Goal: Transaction & Acquisition: Purchase product/service

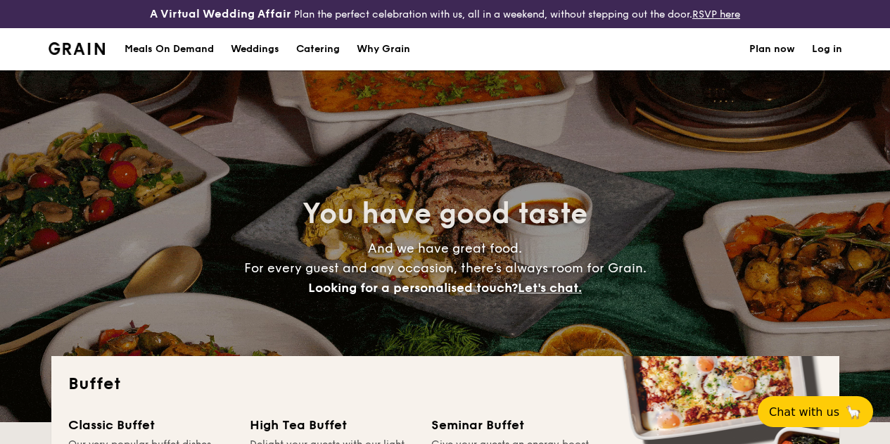
select select
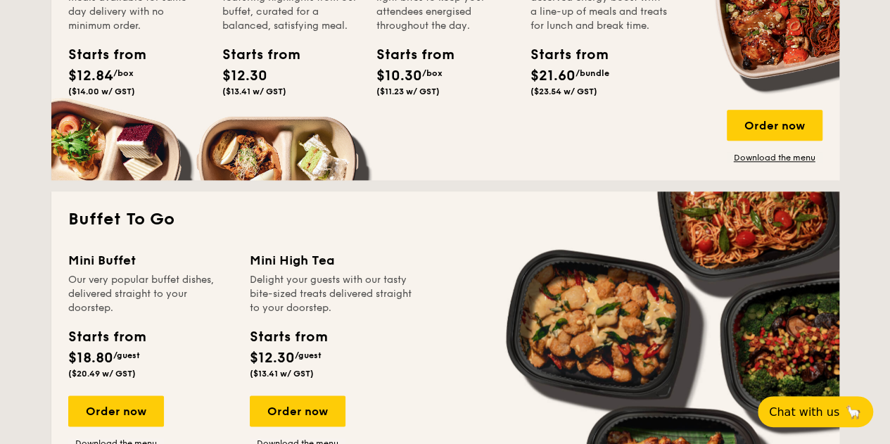
scroll to position [715, 0]
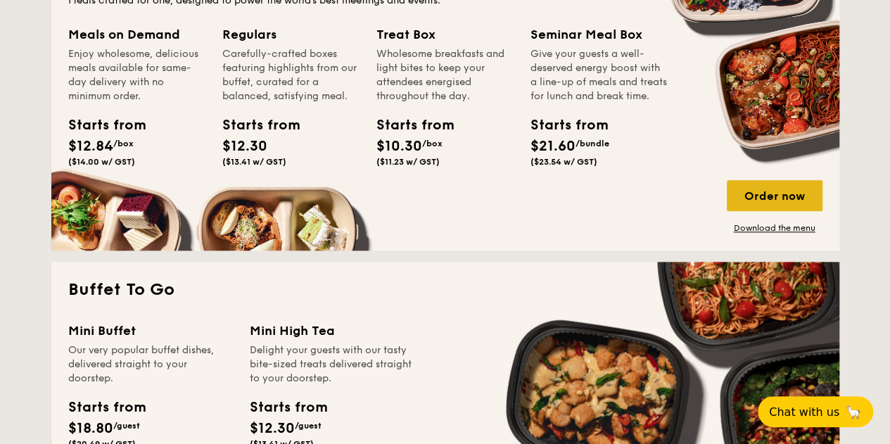
click at [760, 208] on div "Order now" at bounding box center [775, 195] width 96 height 31
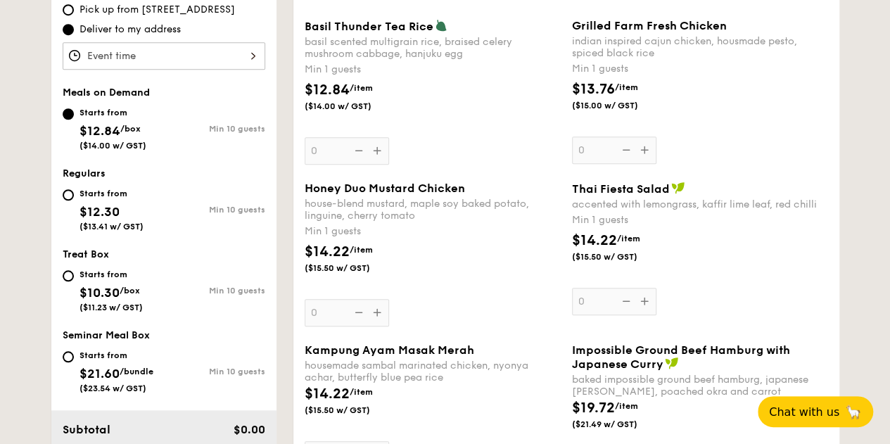
scroll to position [422, 0]
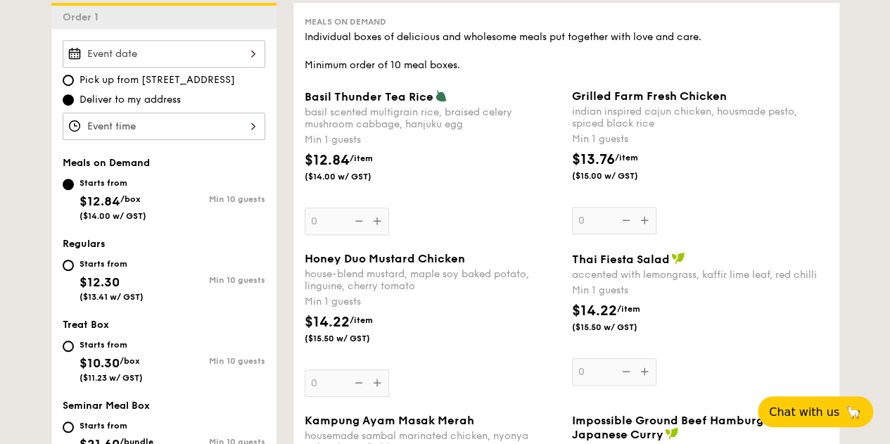
click at [225, 61] on div at bounding box center [164, 53] width 203 height 27
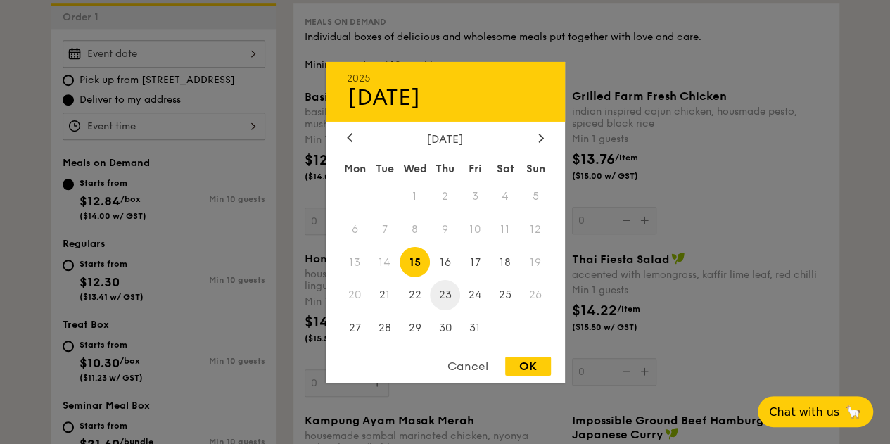
click at [448, 295] on span "23" at bounding box center [445, 295] width 30 height 30
click at [529, 365] on div "OK" at bounding box center [528, 366] width 46 height 19
type input "[DATE]"
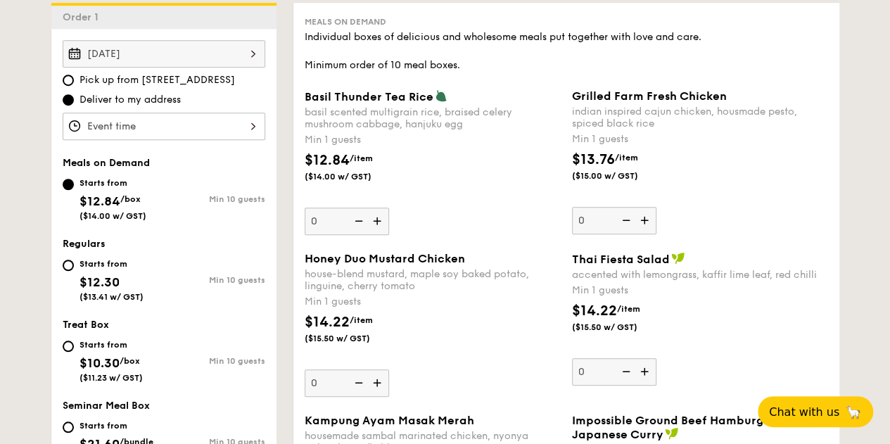
click at [142, 137] on div at bounding box center [164, 126] width 203 height 27
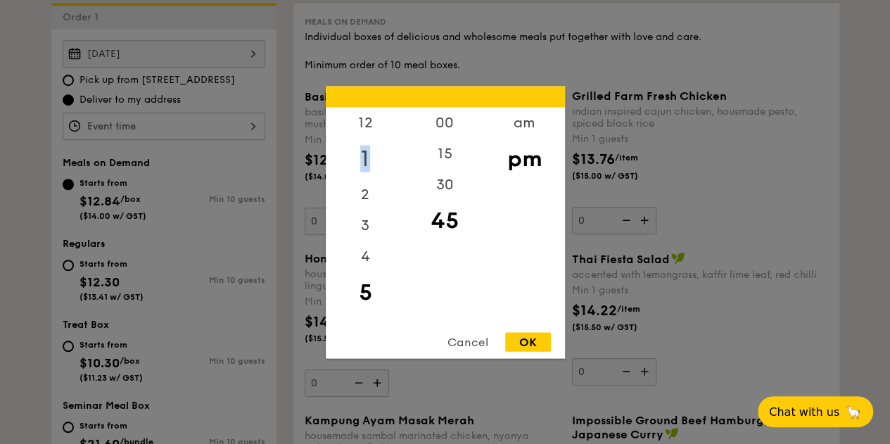
drag, startPoint x: 373, startPoint y: 129, endPoint x: 372, endPoint y: 147, distance: 18.4
click at [372, 147] on div "12 1 2 3 4 5 6 7 8 9 10 11" at bounding box center [366, 214] width 80 height 215
click at [369, 124] on div "12" at bounding box center [366, 127] width 80 height 41
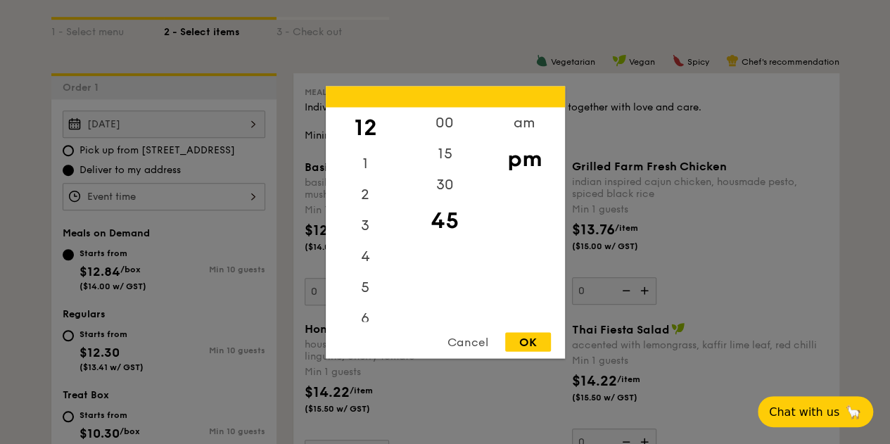
click at [368, 127] on div "12" at bounding box center [366, 127] width 80 height 41
click at [373, 303] on div "11" at bounding box center [366, 306] width 80 height 31
click at [358, 315] on div "11" at bounding box center [366, 306] width 80 height 31
click at [364, 308] on div "11" at bounding box center [366, 306] width 80 height 31
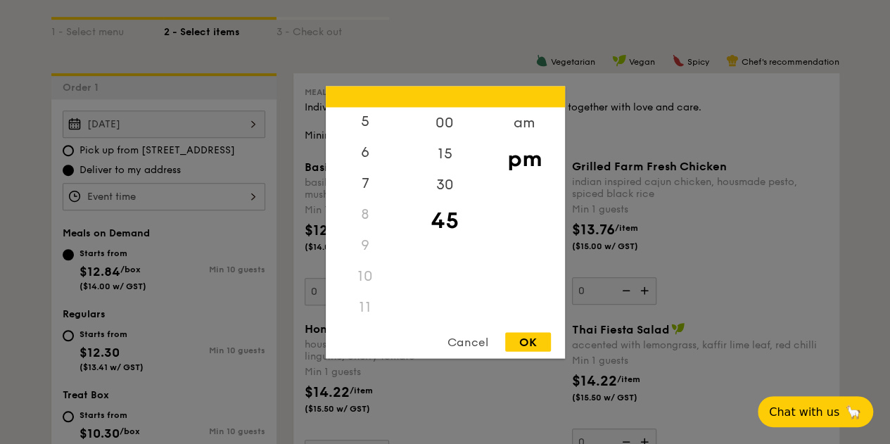
click at [364, 308] on div "11" at bounding box center [366, 306] width 80 height 31
click at [374, 123] on div "12" at bounding box center [366, 127] width 80 height 41
click at [373, 291] on div "11" at bounding box center [366, 306] width 80 height 31
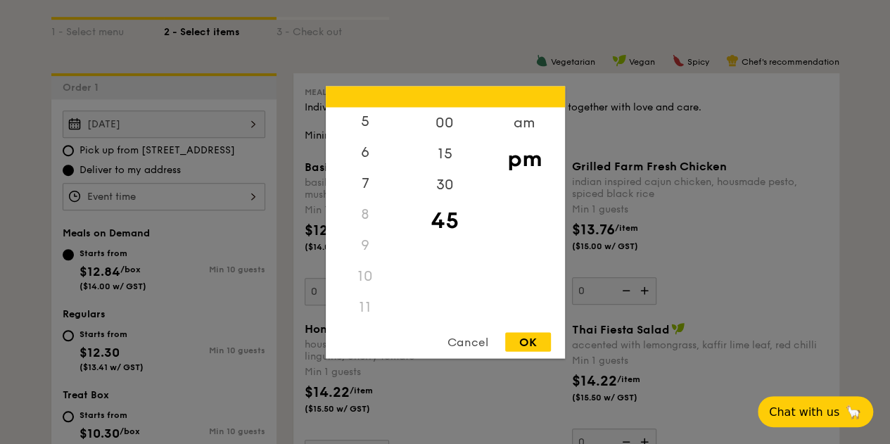
click at [370, 313] on div "11" at bounding box center [366, 306] width 80 height 31
click at [365, 134] on div "12" at bounding box center [366, 127] width 80 height 41
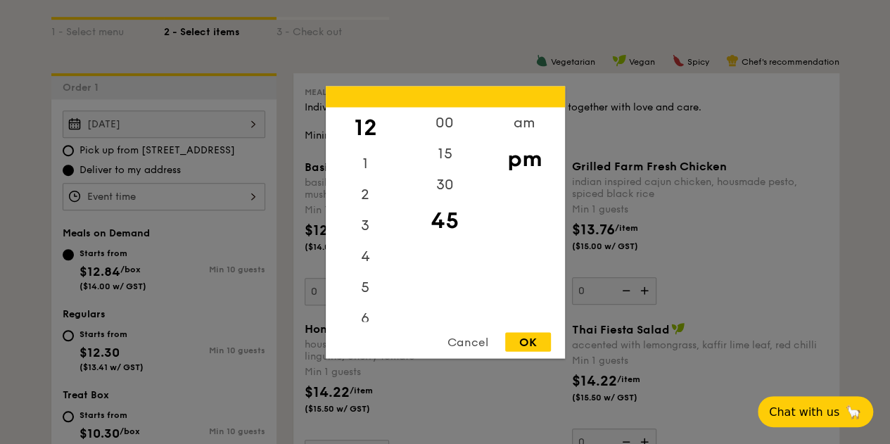
click at [381, 134] on div "12" at bounding box center [366, 127] width 80 height 41
click at [469, 350] on div "Cancel" at bounding box center [468, 341] width 69 height 19
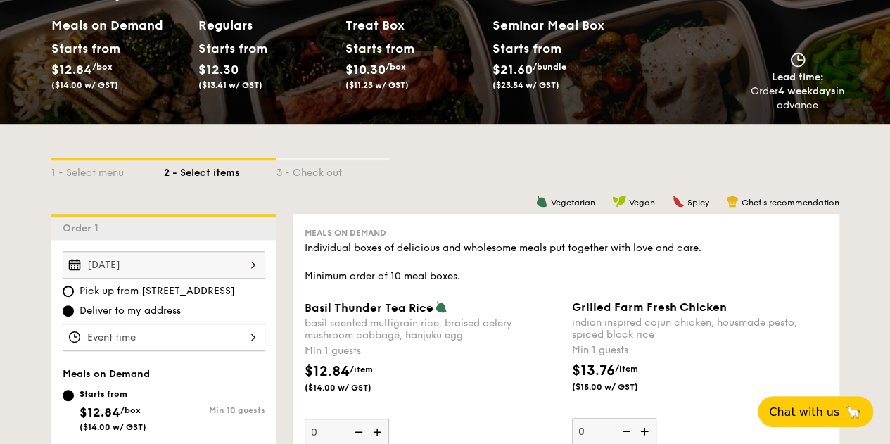
scroll to position [352, 0]
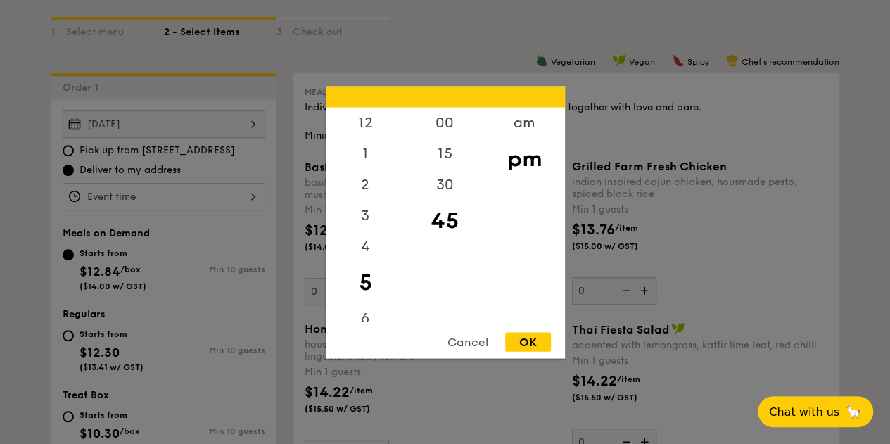
click at [172, 206] on div "12 1 2 3 4 5 6 7 8 9 10 11 00 15 30 45 am pm Cancel OK" at bounding box center [164, 196] width 203 height 27
click at [369, 130] on div "12" at bounding box center [366, 127] width 80 height 41
click at [452, 122] on div "00" at bounding box center [445, 127] width 80 height 41
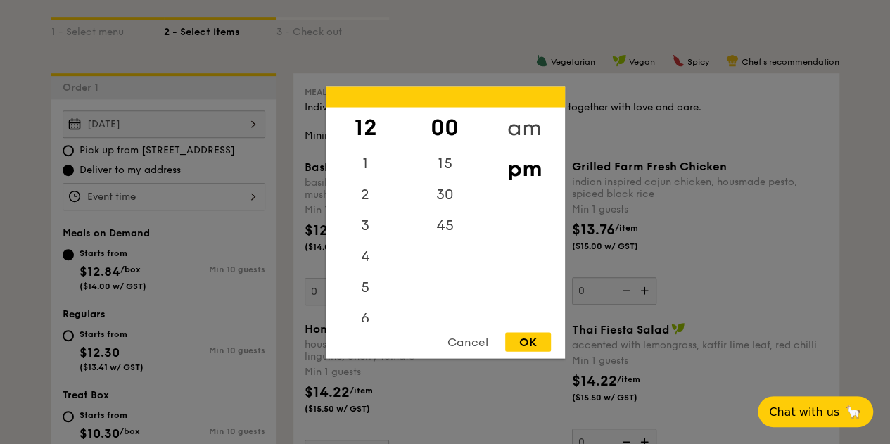
click at [519, 122] on div "am" at bounding box center [525, 127] width 80 height 41
click at [519, 163] on div "pm" at bounding box center [525, 168] width 80 height 41
click at [529, 339] on div "OK" at bounding box center [528, 341] width 46 height 19
type input "12:00PM"
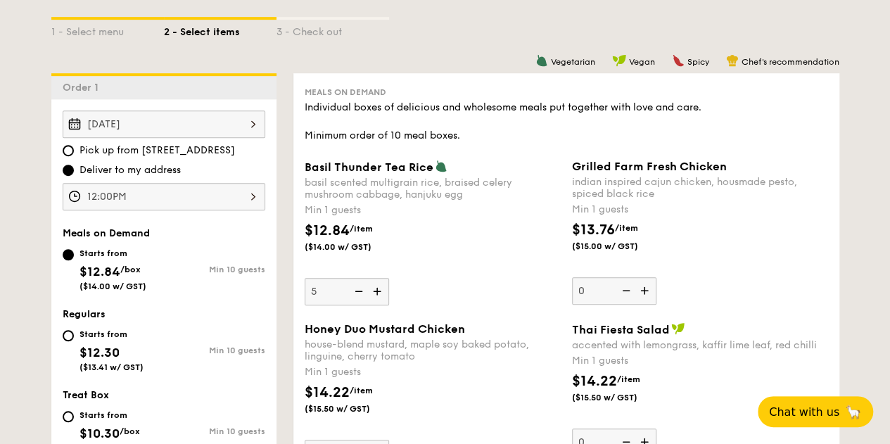
type input "5"
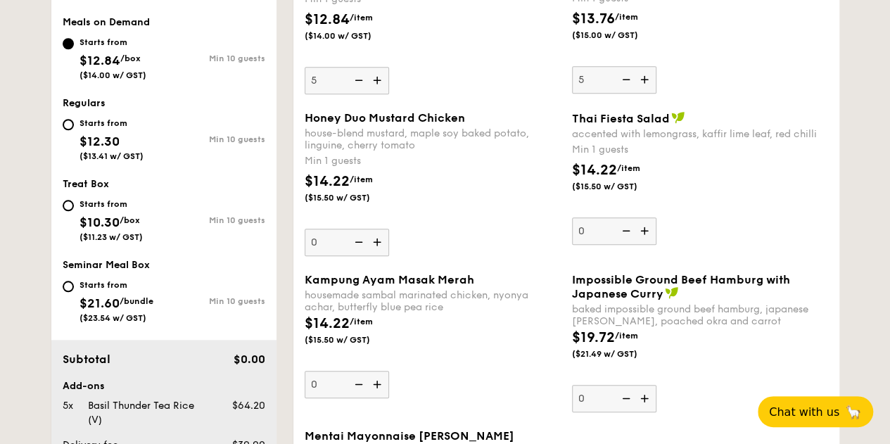
type input "5"
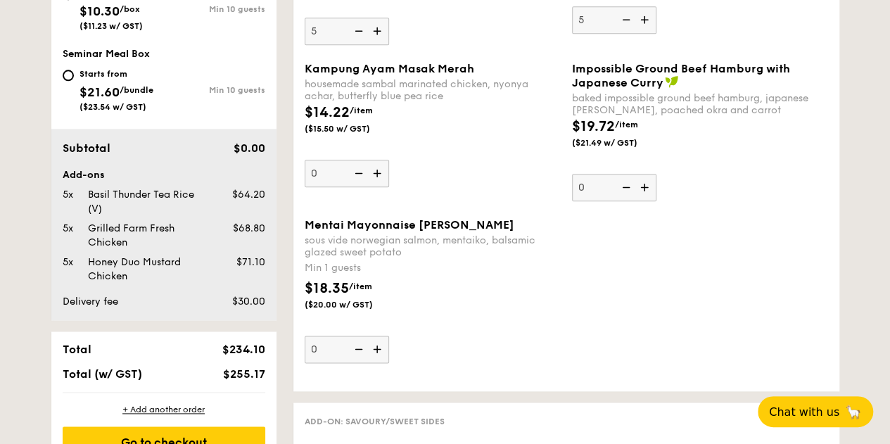
scroll to position [915, 0]
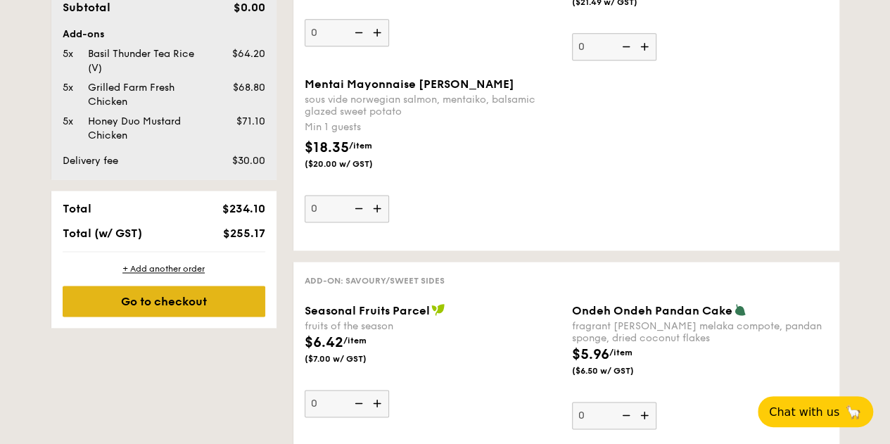
type input "5"
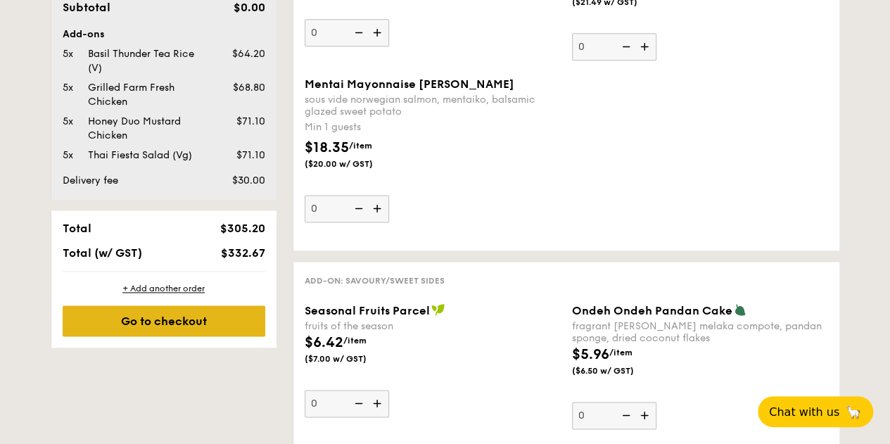
click at [167, 313] on div "+ Add another order Go to checkout" at bounding box center [163, 310] width 225 height 76
click at [218, 332] on div "Go to checkout" at bounding box center [164, 320] width 203 height 31
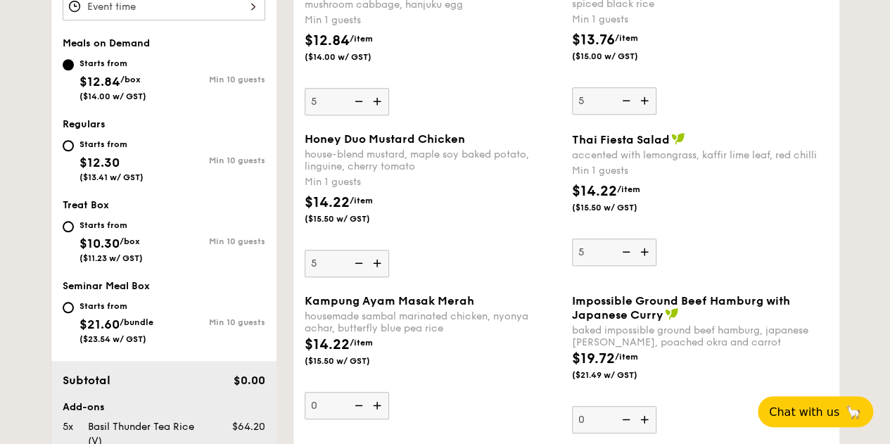
scroll to position [472, 0]
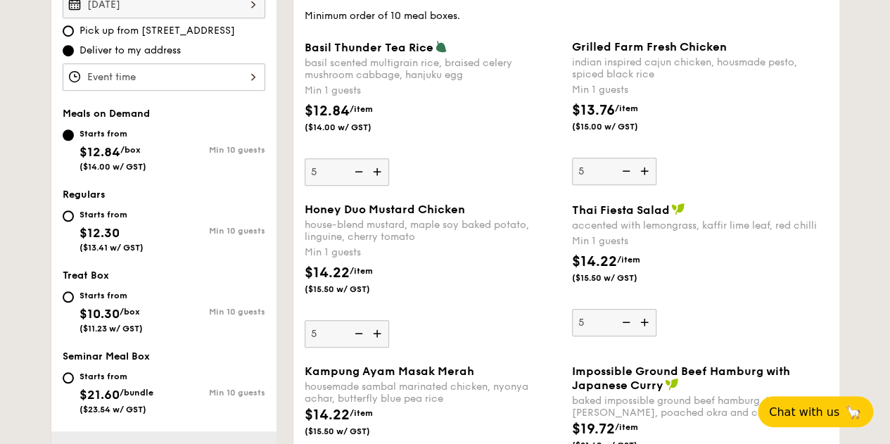
click at [355, 179] on img at bounding box center [357, 171] width 21 height 27
click at [355, 179] on input "5" at bounding box center [347, 171] width 84 height 27
click at [355, 179] on img at bounding box center [357, 171] width 21 height 27
click at [355, 179] on input "4" at bounding box center [347, 171] width 84 height 27
click at [356, 182] on img at bounding box center [357, 171] width 21 height 27
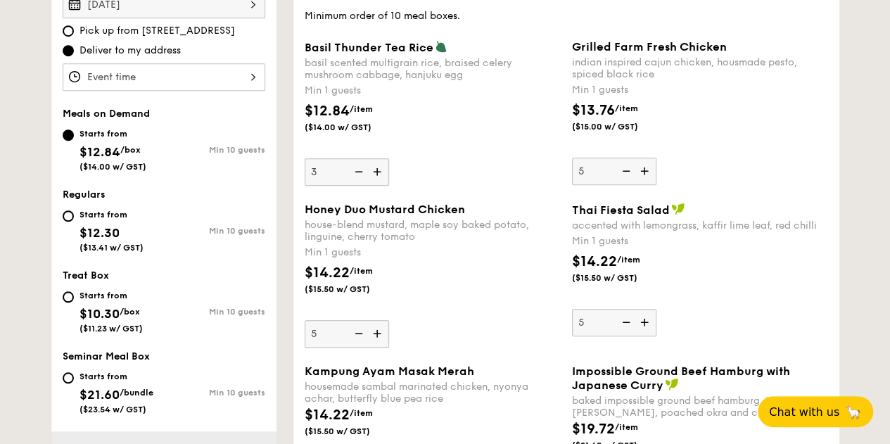
click at [356, 182] on input "3" at bounding box center [347, 171] width 84 height 27
click at [356, 182] on img at bounding box center [357, 171] width 21 height 27
click at [356, 182] on input "2" at bounding box center [347, 171] width 84 height 27
click at [356, 182] on img at bounding box center [357, 171] width 21 height 27
click at [356, 182] on input "1" at bounding box center [347, 171] width 84 height 27
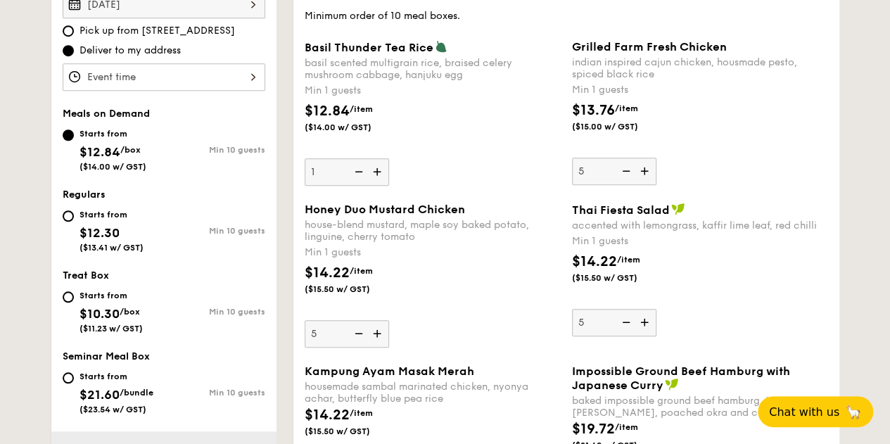
type input "0"
click at [356, 182] on img at bounding box center [357, 171] width 21 height 27
click at [356, 182] on input "0" at bounding box center [347, 171] width 84 height 27
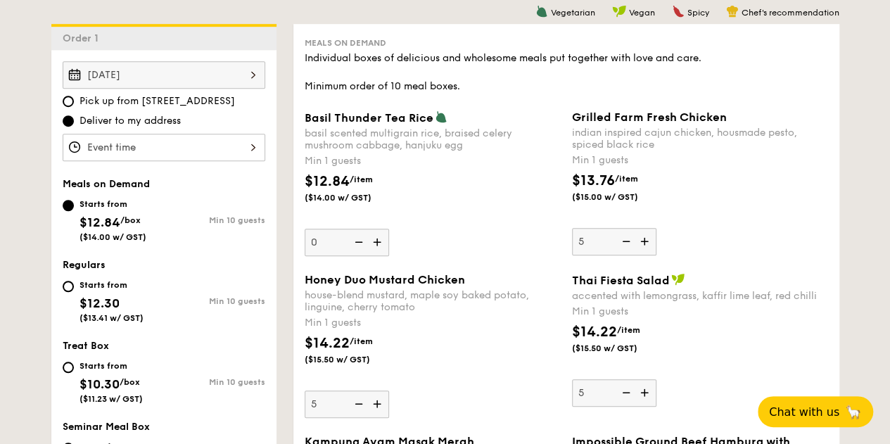
scroll to position [824, 0]
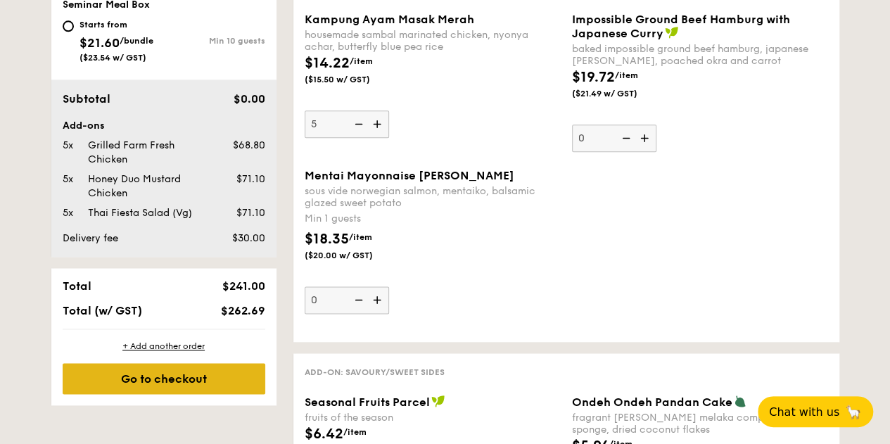
type input "5"
click at [168, 392] on div "+ Add another order Go to checkout" at bounding box center [163, 367] width 225 height 76
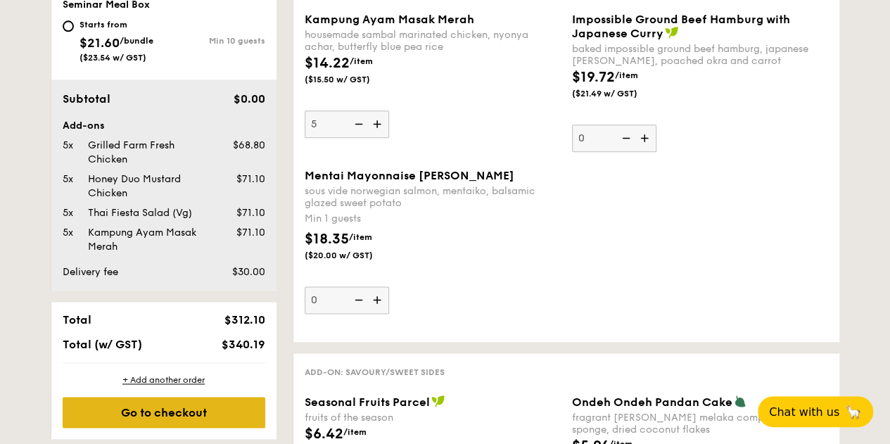
click at [175, 419] on div "Go to checkout" at bounding box center [164, 412] width 203 height 31
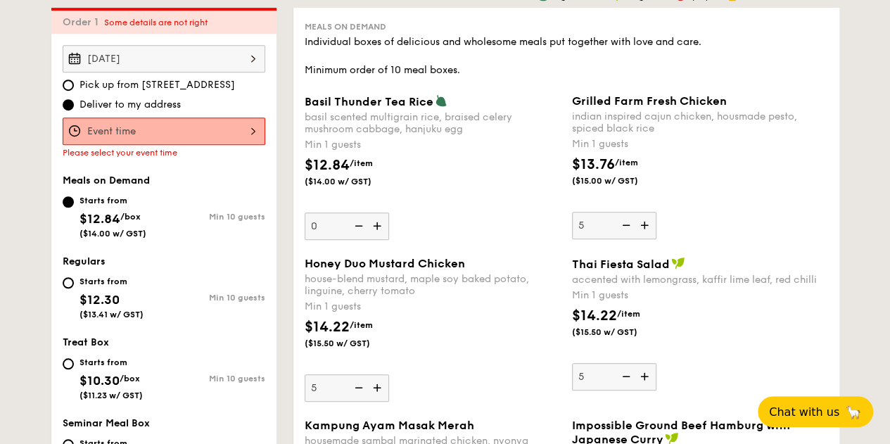
scroll to position [415, 0]
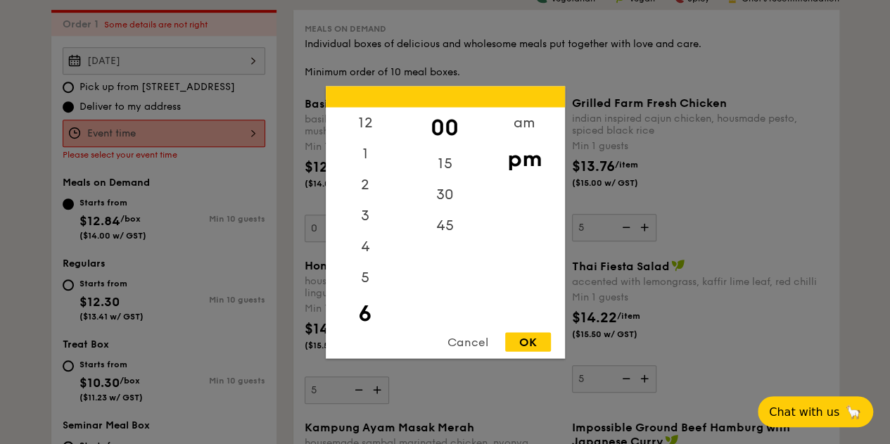
click at [229, 143] on div "12 1 2 3 4 5 6 7 8 9 10 11 00 15 30 45 am pm Cancel OK" at bounding box center [164, 133] width 203 height 27
click at [363, 301] on div "11" at bounding box center [366, 306] width 80 height 31
click at [365, 302] on div "11" at bounding box center [366, 306] width 80 height 31
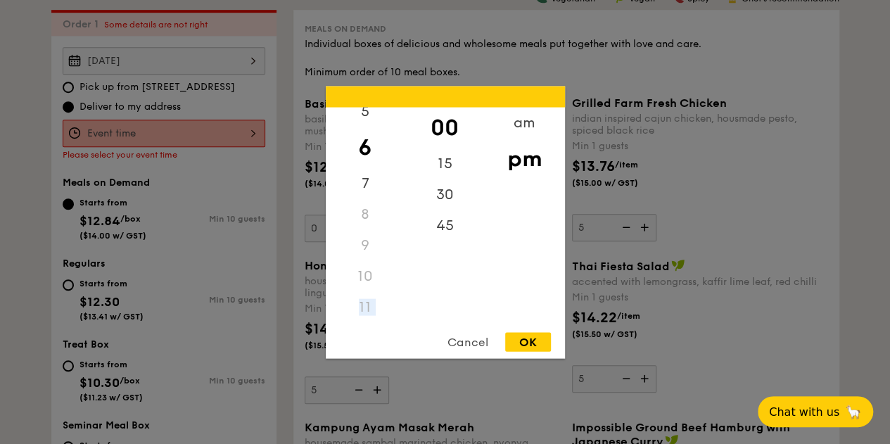
click at [365, 303] on div "11" at bounding box center [366, 306] width 80 height 31
click at [372, 125] on div "12" at bounding box center [366, 127] width 80 height 41
click at [526, 156] on div "pm" at bounding box center [525, 158] width 80 height 41
click at [541, 342] on div "OK" at bounding box center [528, 341] width 46 height 19
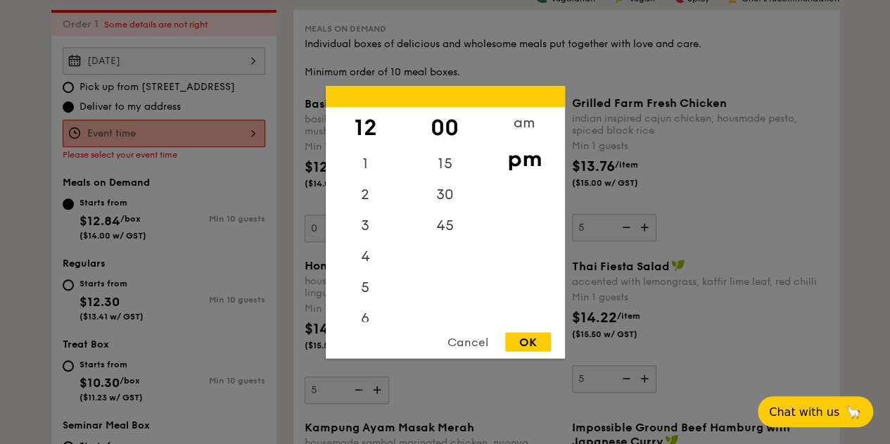
type input "12:00PM"
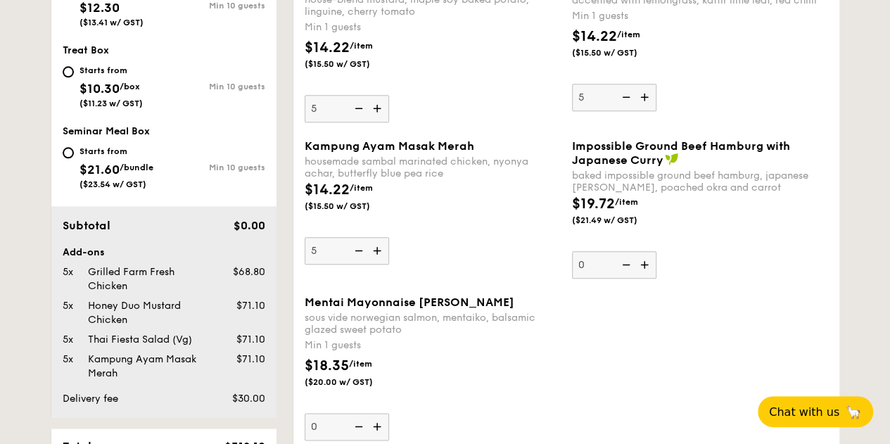
scroll to position [1049, 0]
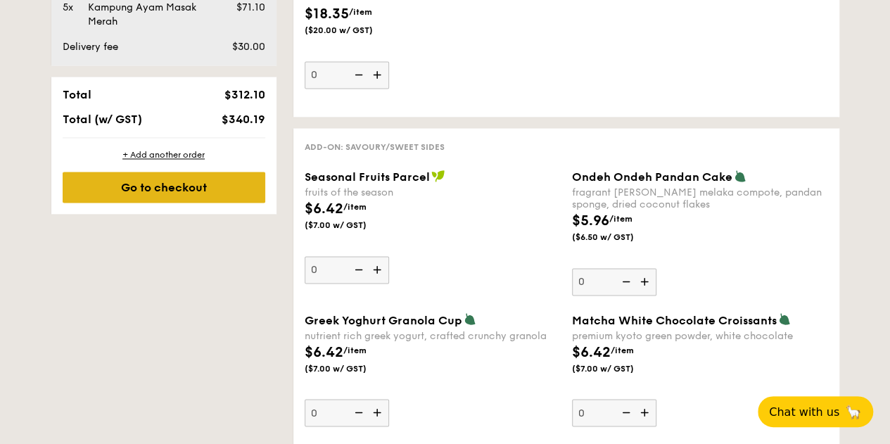
click at [191, 203] on div "Go to checkout" at bounding box center [164, 187] width 203 height 31
